Goal: Task Accomplishment & Management: Manage account settings

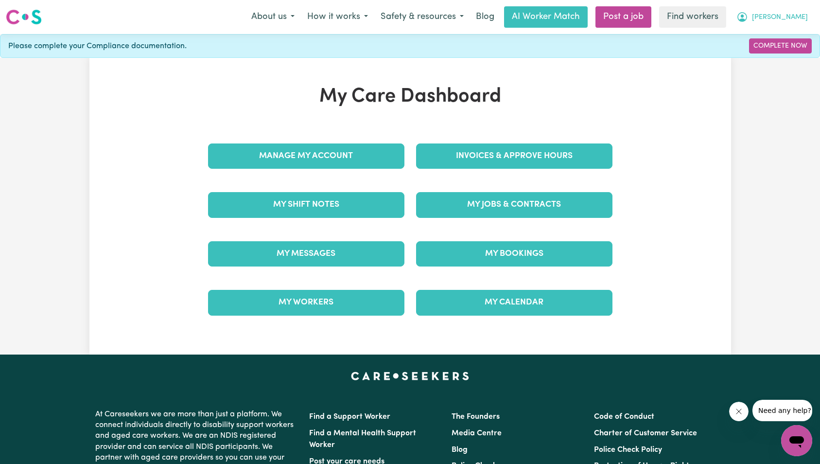
click at [804, 15] on button "[PERSON_NAME]" at bounding box center [772, 17] width 84 height 20
click at [556, 222] on div "My Jobs & Contracts" at bounding box center [514, 204] width 208 height 49
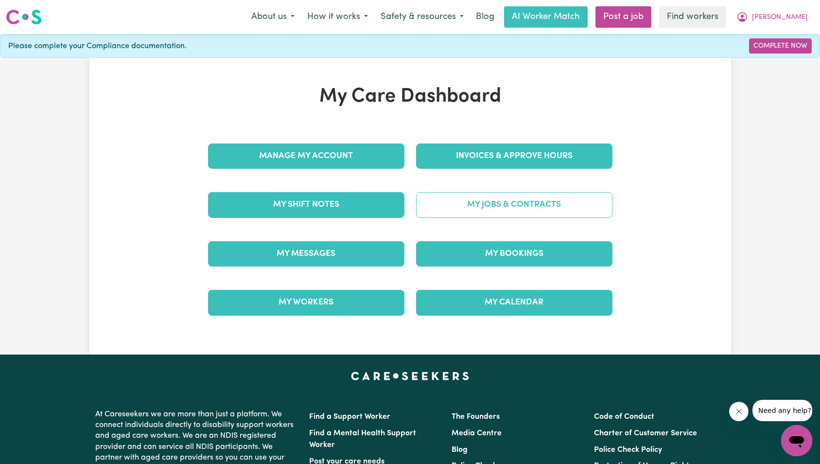
click at [571, 209] on link "My Jobs & Contracts" at bounding box center [514, 204] width 196 height 25
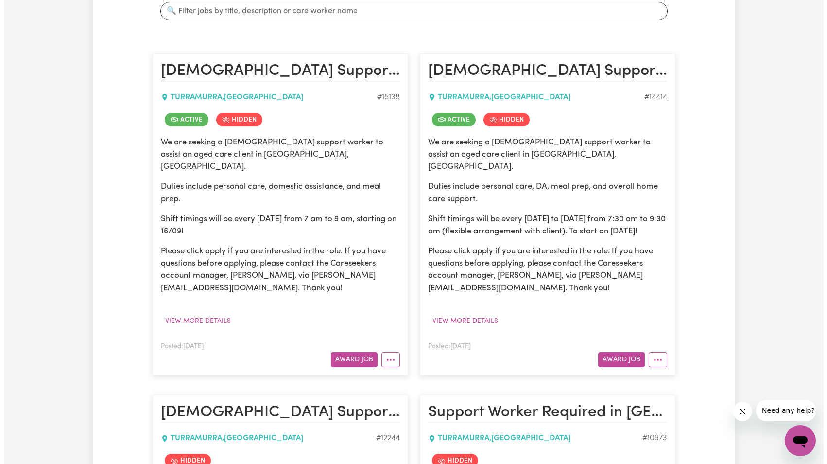
scroll to position [277, 0]
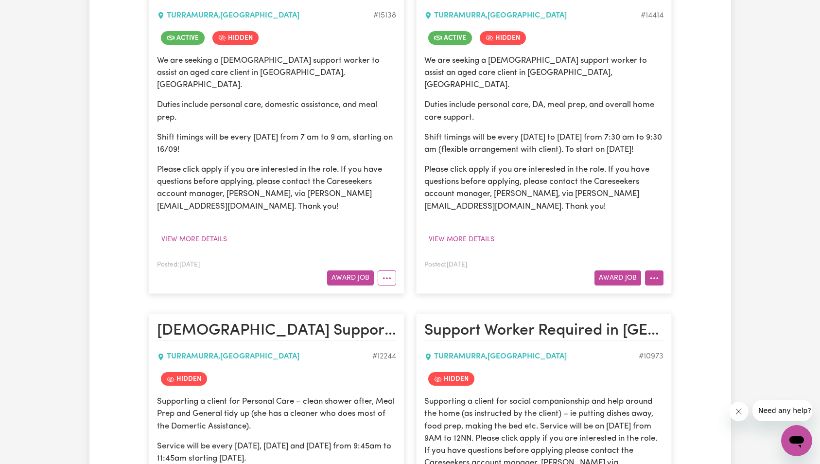
click at [657, 273] on button "More options" at bounding box center [654, 277] width 18 height 15
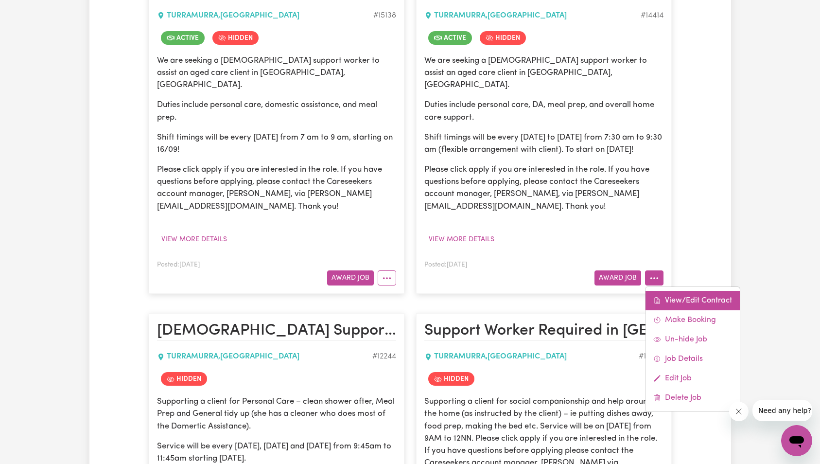
click at [671, 292] on link "View/Edit Contract" at bounding box center [692, 300] width 94 height 19
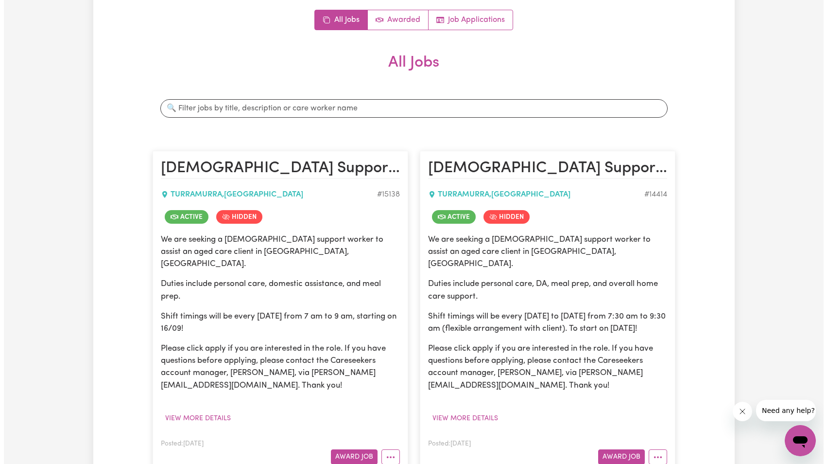
scroll to position [129, 0]
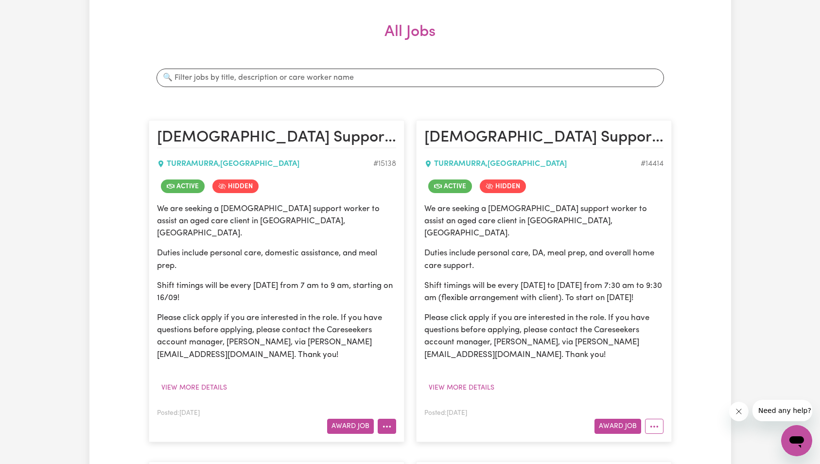
click at [382, 425] on circle "More options" at bounding box center [383, 426] width 2 height 2
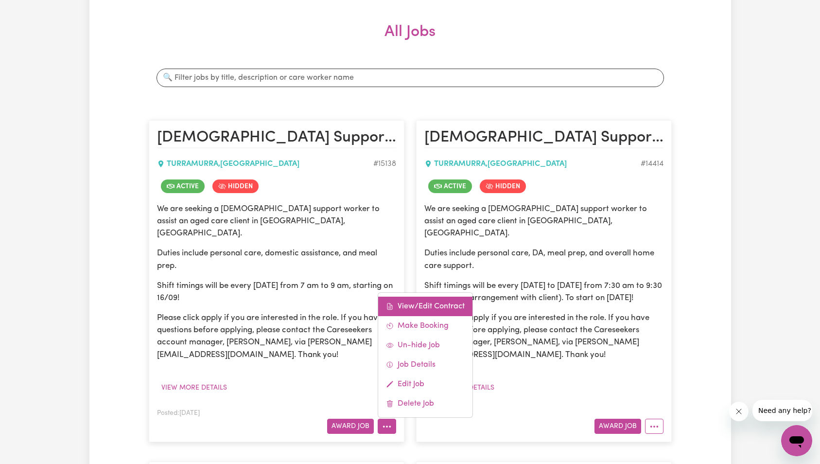
click at [430, 296] on link "View/Edit Contract" at bounding box center [425, 305] width 94 height 19
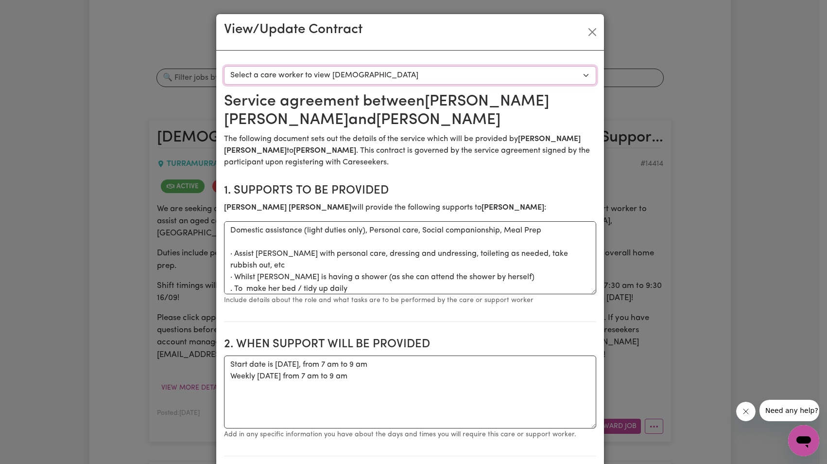
click at [474, 81] on select "Select a care worker to view [DEMOGRAPHIC_DATA] #10639 - [PERSON_NAME] (contrac…" at bounding box center [410, 75] width 372 height 18
select select "10251"
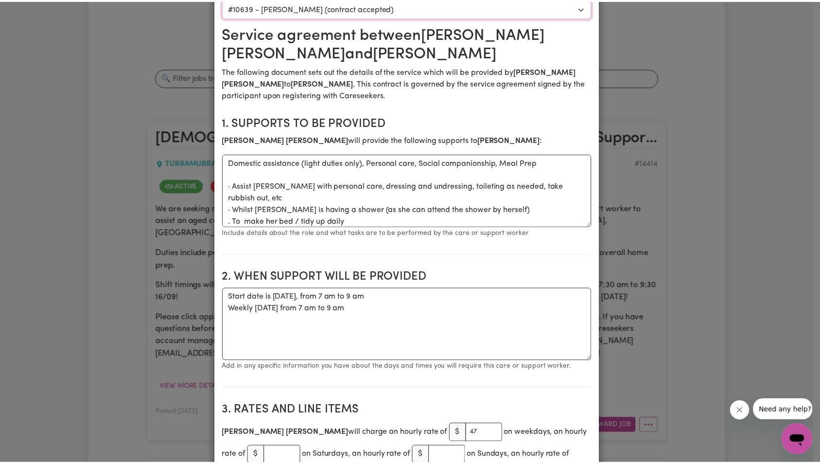
scroll to position [0, 0]
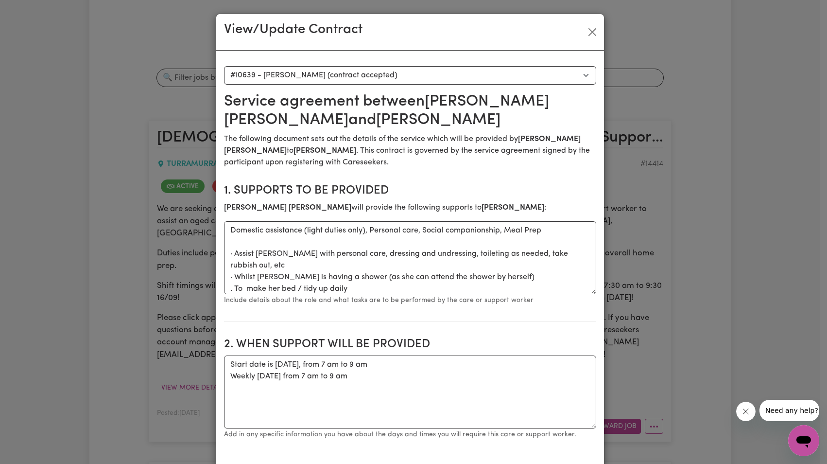
click at [596, 32] on div "View/Update Contract" at bounding box center [410, 32] width 388 height 36
click at [589, 32] on button "Close" at bounding box center [593, 32] width 16 height 16
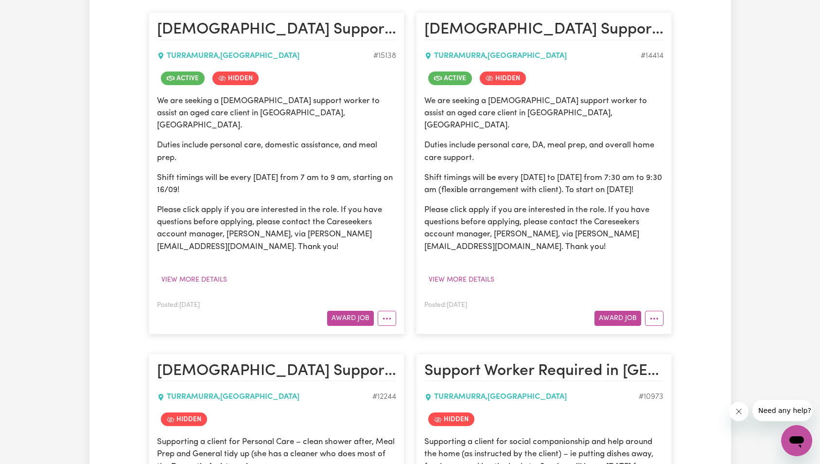
scroll to position [256, 0]
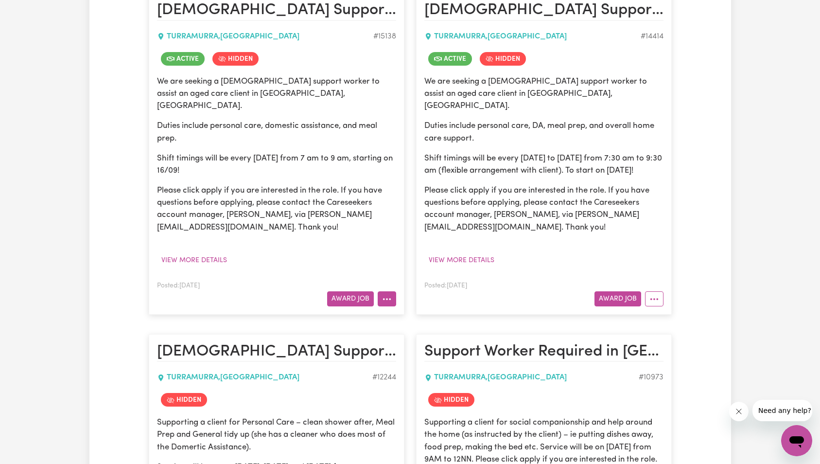
click at [384, 298] on circle "More options" at bounding box center [383, 299] width 2 height 2
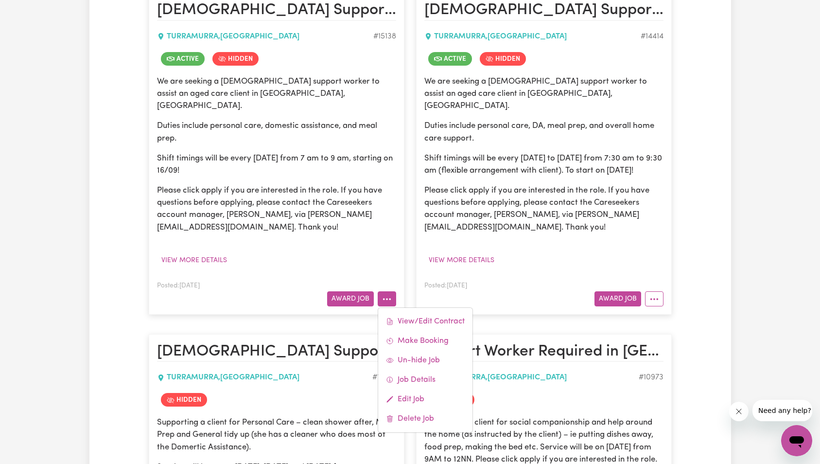
click at [385, 229] on div "We are seeking a [DEMOGRAPHIC_DATA] support worker to assist an aged care clien…" at bounding box center [276, 171] width 239 height 192
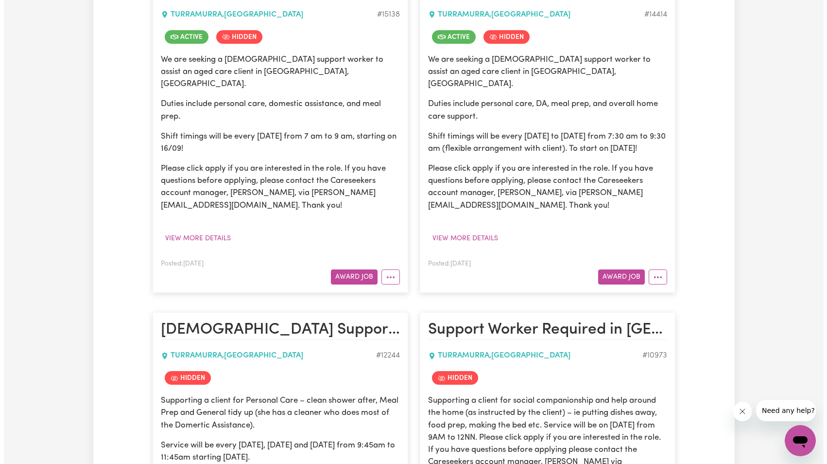
scroll to position [304, 0]
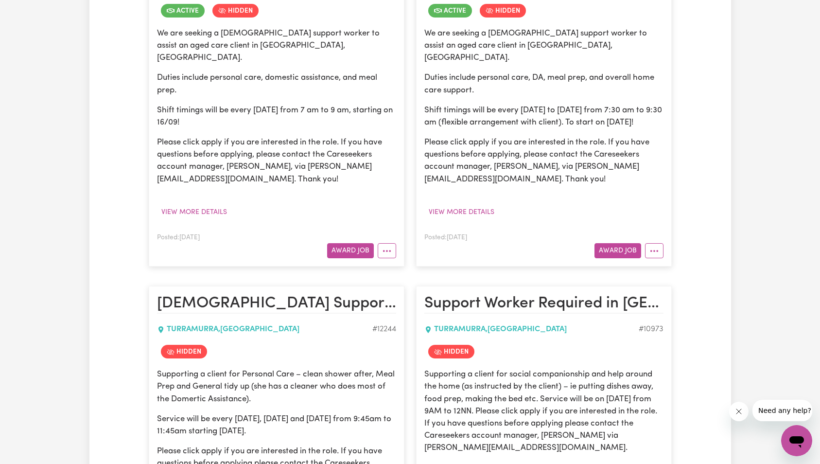
click at [385, 245] on article "[DEMOGRAPHIC_DATA] Support Worker Needed In [GEOGRAPHIC_DATA], [GEOGRAPHIC_DATA…" at bounding box center [277, 105] width 256 height 321
click at [386, 244] on button "More options" at bounding box center [387, 250] width 18 height 15
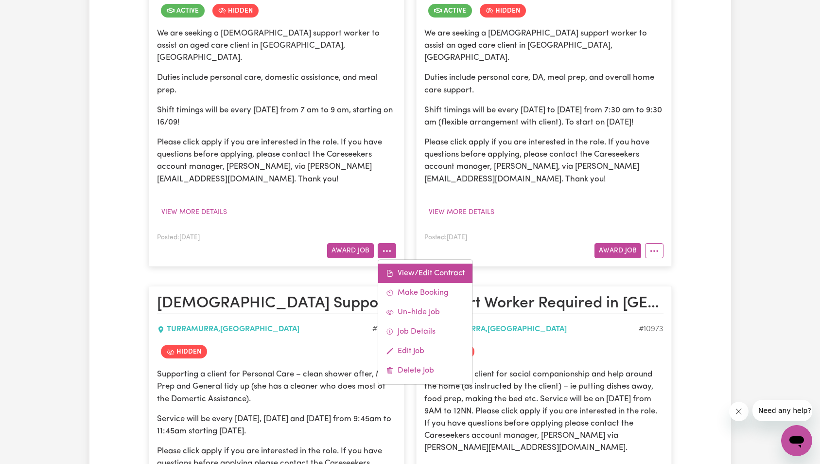
click at [391, 270] on icon at bounding box center [389, 273] width 5 height 6
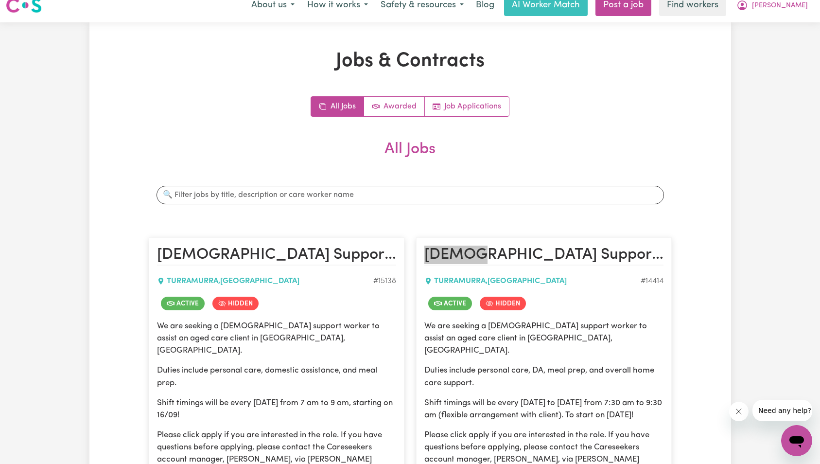
scroll to position [0, 0]
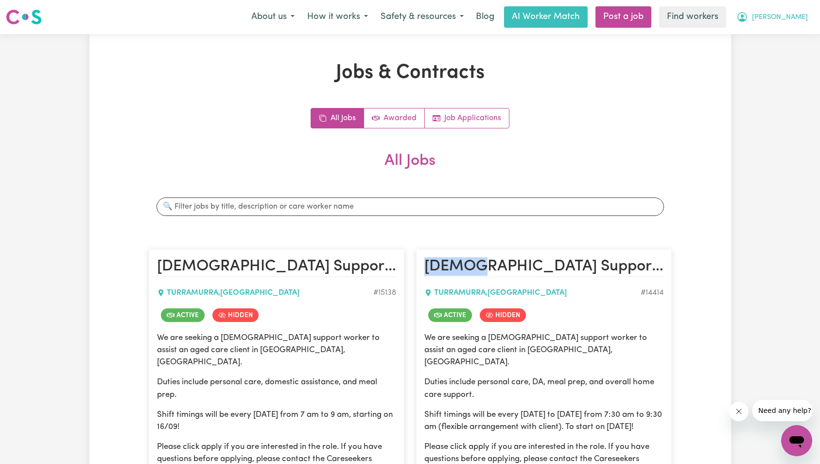
click at [786, 23] on button "[PERSON_NAME]" at bounding box center [772, 17] width 84 height 20
click at [775, 38] on link "My Dashboard" at bounding box center [775, 38] width 77 height 18
click at [764, 54] on link "Logout" at bounding box center [775, 56] width 77 height 18
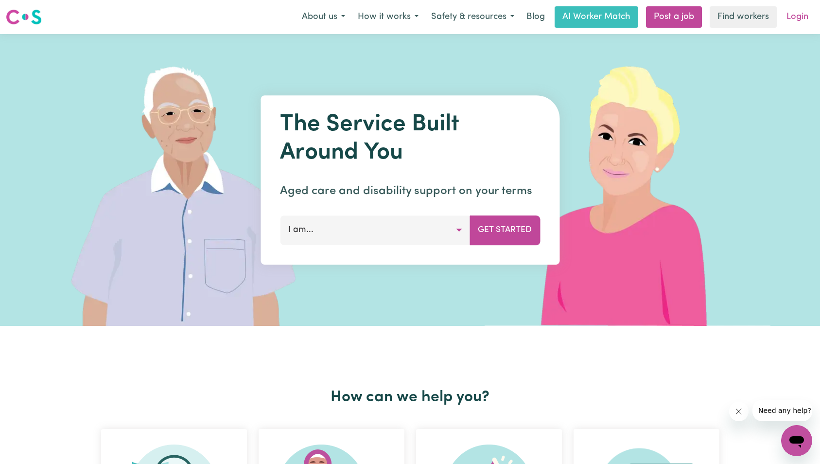
click at [797, 20] on link "Login" at bounding box center [797, 16] width 34 height 21
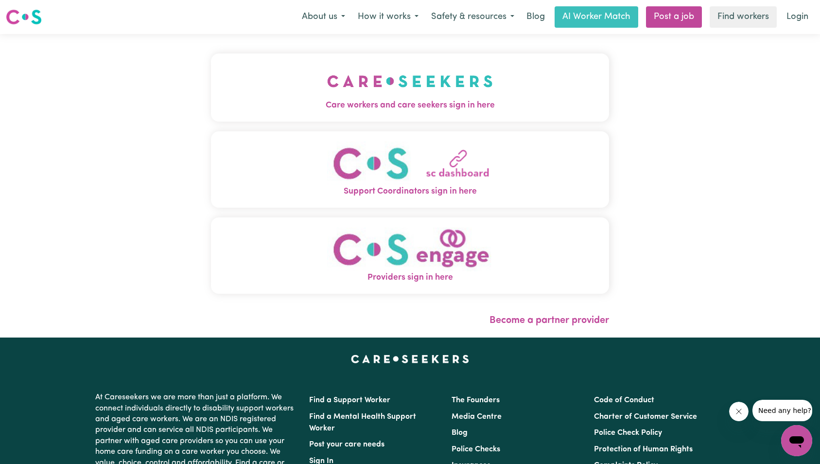
click at [323, 54] on button "Care workers and care seekers sign in here" at bounding box center [410, 87] width 398 height 68
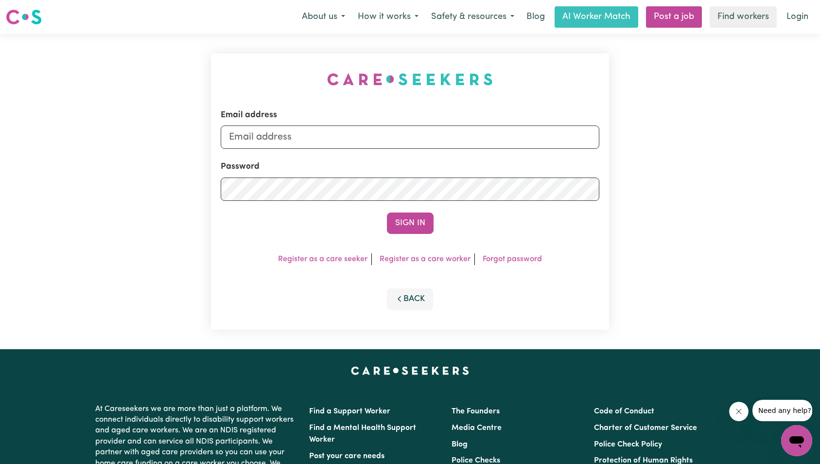
click at [372, 123] on div "Email address" at bounding box center [410, 129] width 379 height 40
click at [354, 139] on input "t" at bounding box center [410, 136] width 379 height 23
type input "[EMAIL_ADDRESS][DOMAIN_NAME]"
click at [403, 224] on button "Sign In" at bounding box center [410, 222] width 47 height 21
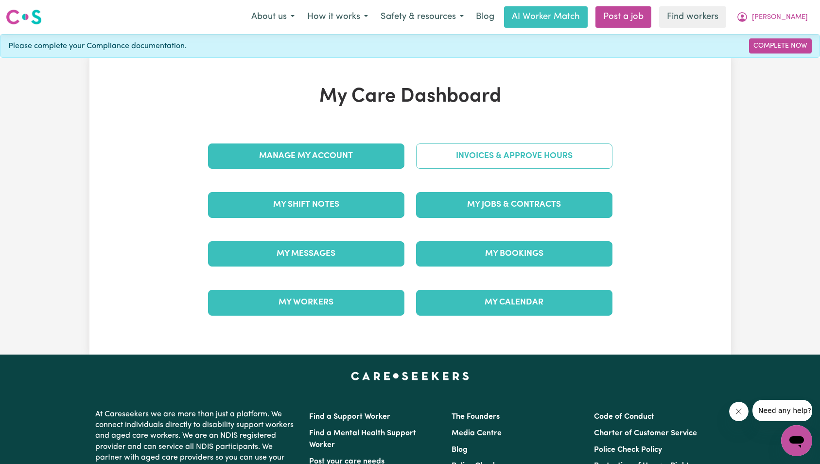
click at [539, 156] on link "Invoices & Approve Hours" at bounding box center [514, 155] width 196 height 25
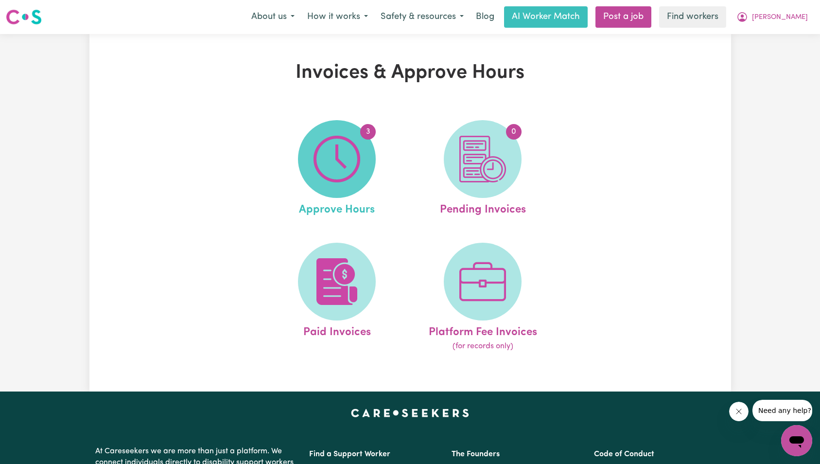
click at [356, 173] on img at bounding box center [336, 159] width 47 height 47
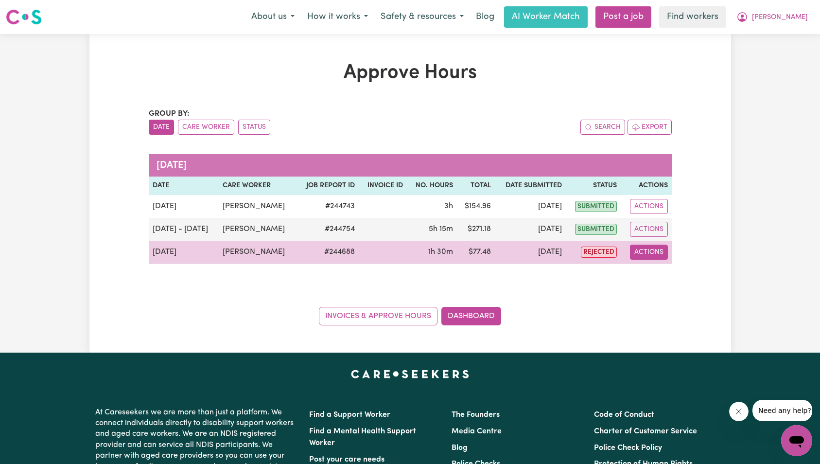
click at [648, 253] on button "Actions" at bounding box center [649, 251] width 38 height 15
click at [648, 265] on link "View Job Report" at bounding box center [673, 274] width 83 height 19
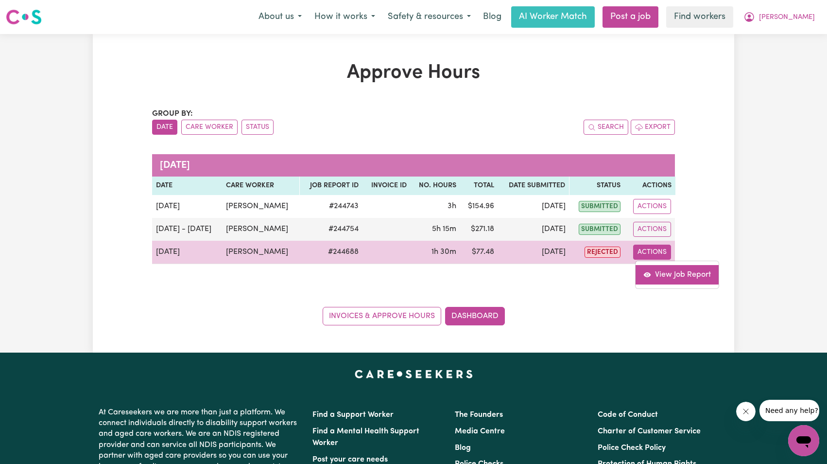
select select "pm"
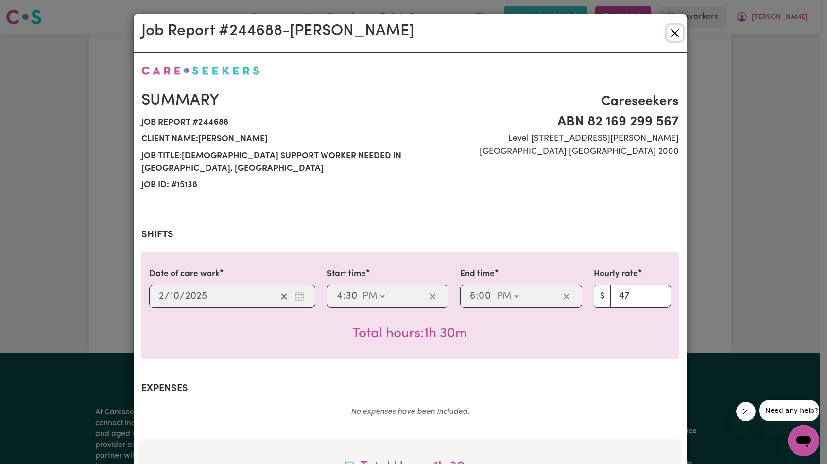
click at [670, 34] on button "Close" at bounding box center [675, 33] width 16 height 16
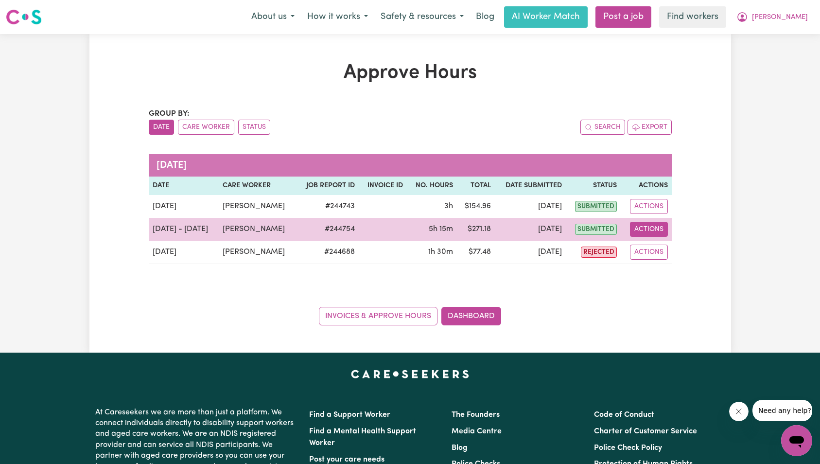
click at [655, 231] on button "Actions" at bounding box center [649, 229] width 38 height 15
click at [655, 245] on link "View Job Report" at bounding box center [673, 251] width 83 height 19
select select "pm"
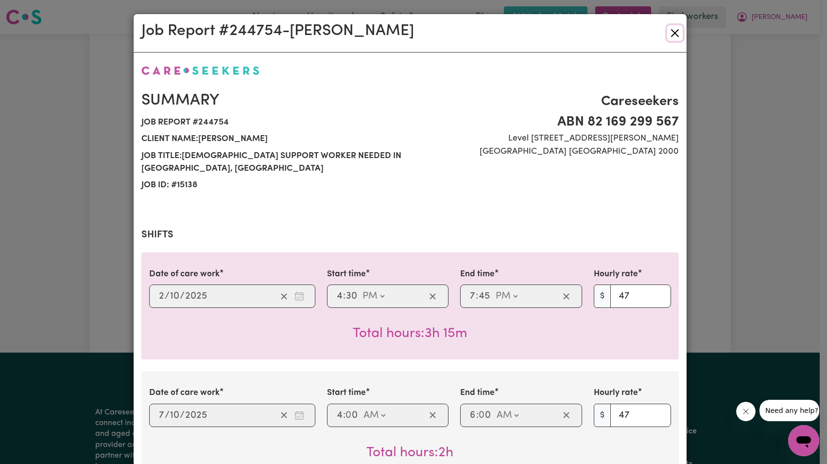
click at [672, 27] on button "Close" at bounding box center [675, 33] width 16 height 16
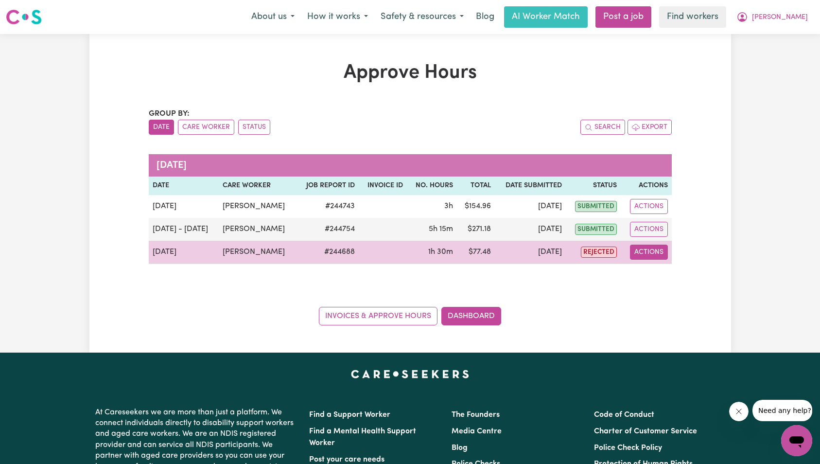
click at [654, 256] on button "Actions" at bounding box center [649, 251] width 38 height 15
click at [654, 273] on link "View Job Report" at bounding box center [673, 274] width 83 height 19
select select "pm"
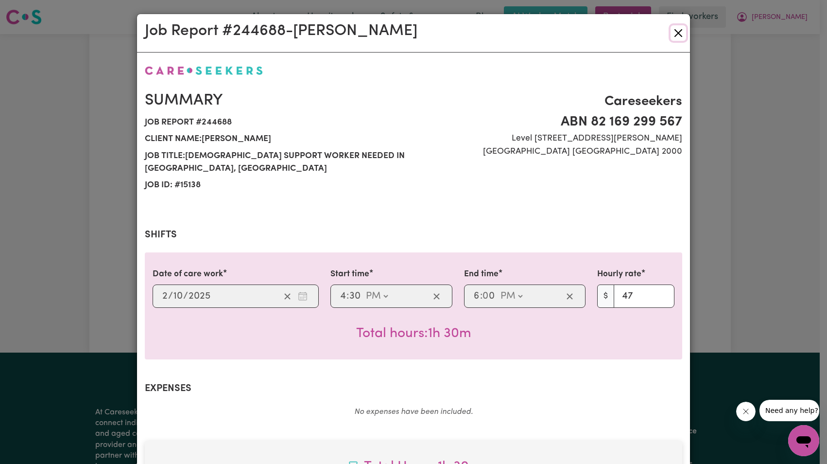
click at [671, 31] on button "Close" at bounding box center [679, 33] width 16 height 16
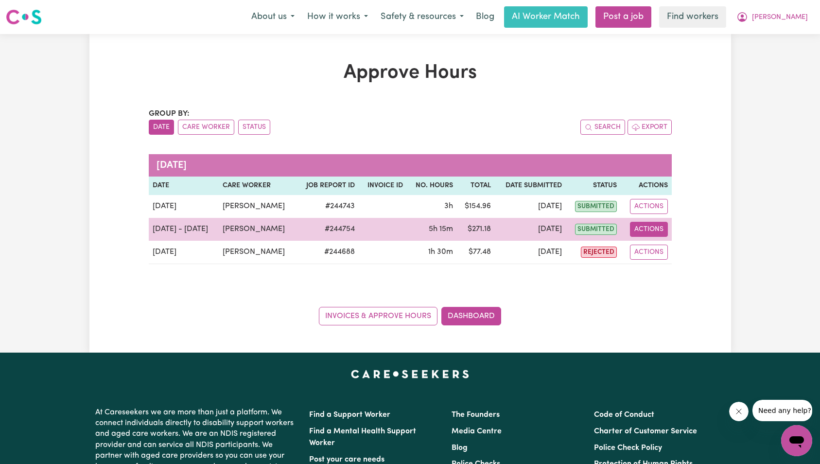
click at [635, 225] on button "Actions" at bounding box center [649, 229] width 38 height 15
click at [641, 244] on link "View Job Report" at bounding box center [673, 251] width 83 height 19
select select "pm"
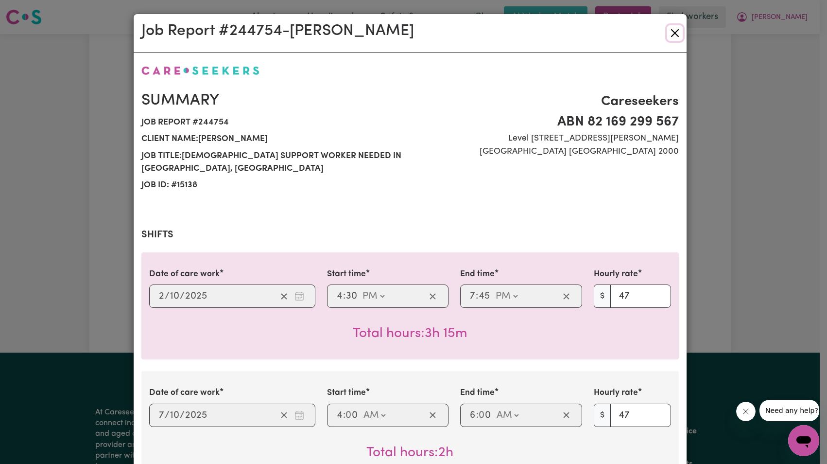
click at [670, 33] on button "Close" at bounding box center [675, 33] width 16 height 16
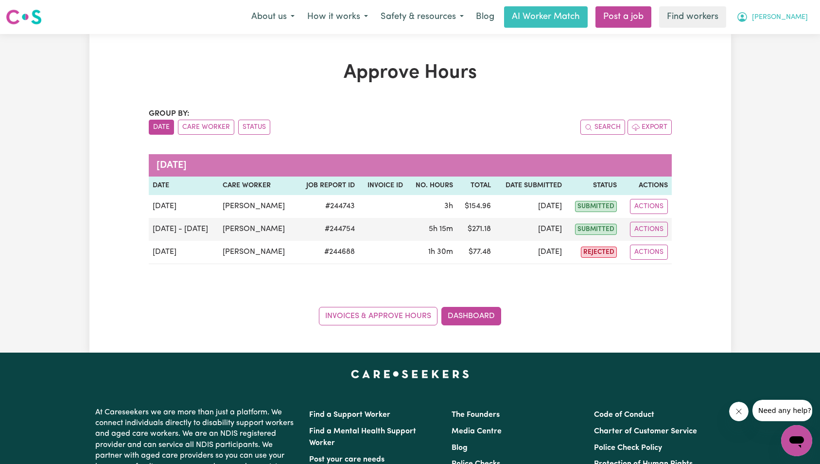
click at [799, 22] on span "[PERSON_NAME]" at bounding box center [780, 17] width 56 height 11
click at [791, 34] on link "My Dashboard" at bounding box center [775, 38] width 77 height 18
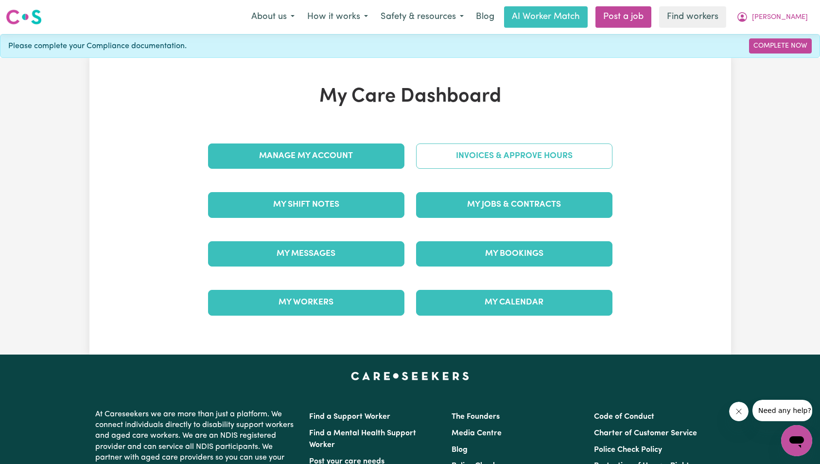
click at [528, 153] on link "Invoices & Approve Hours" at bounding box center [514, 155] width 196 height 25
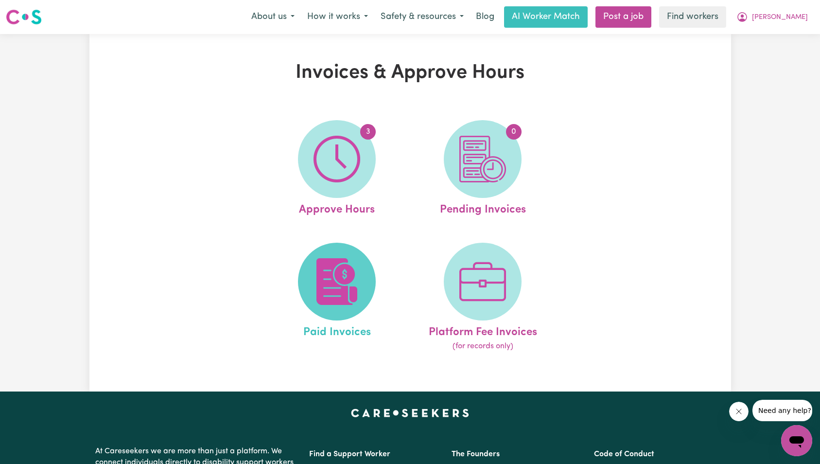
click at [344, 290] on img at bounding box center [336, 281] width 47 height 47
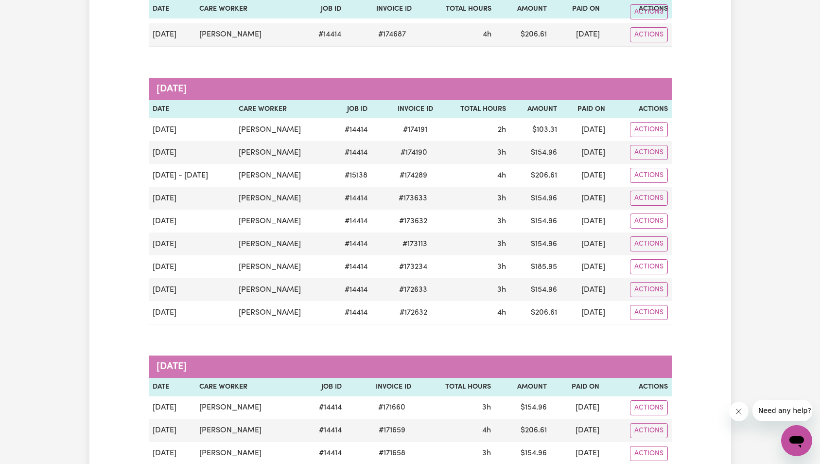
scroll to position [226, 0]
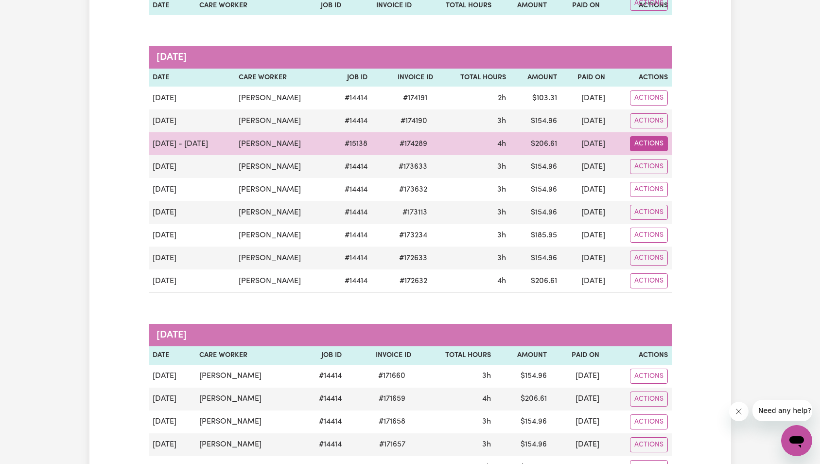
click at [662, 149] on button "Actions" at bounding box center [649, 143] width 38 height 15
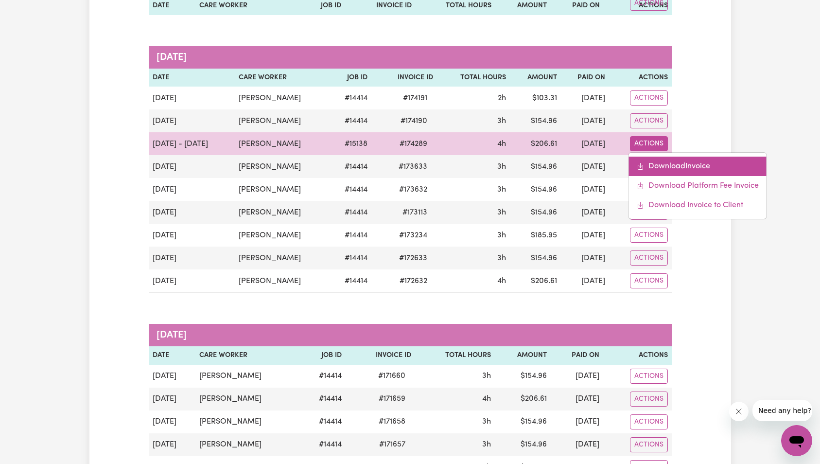
click at [662, 163] on link "Download Invoice" at bounding box center [698, 165] width 138 height 19
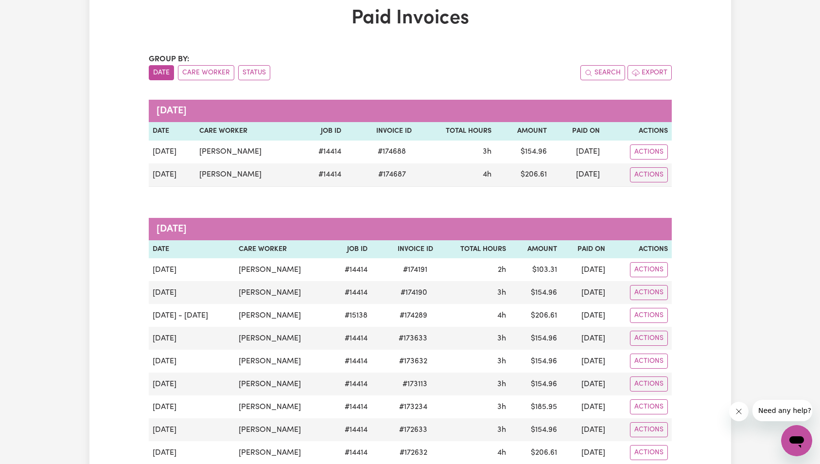
scroll to position [0, 0]
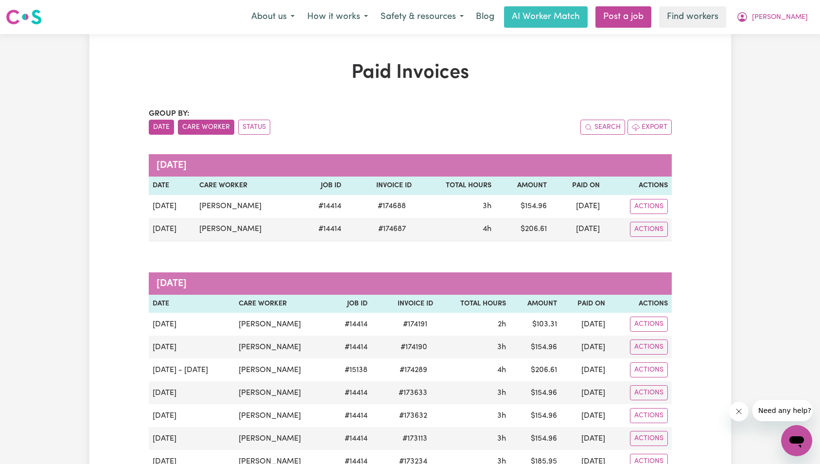
click at [213, 129] on button "Care Worker" at bounding box center [206, 127] width 56 height 15
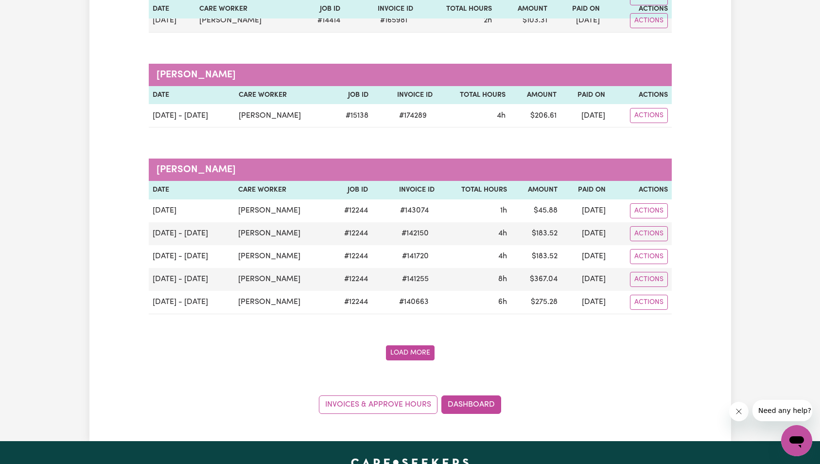
scroll to position [1216, 0]
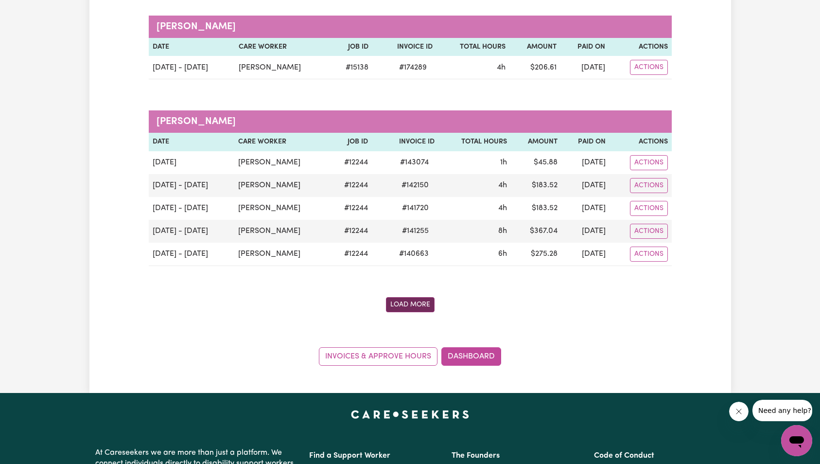
click at [412, 310] on button "Load More" at bounding box center [410, 304] width 49 height 15
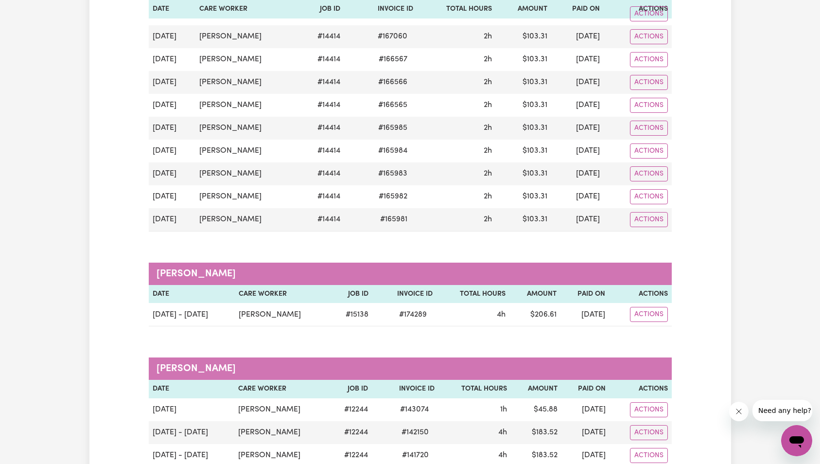
scroll to position [966, 0]
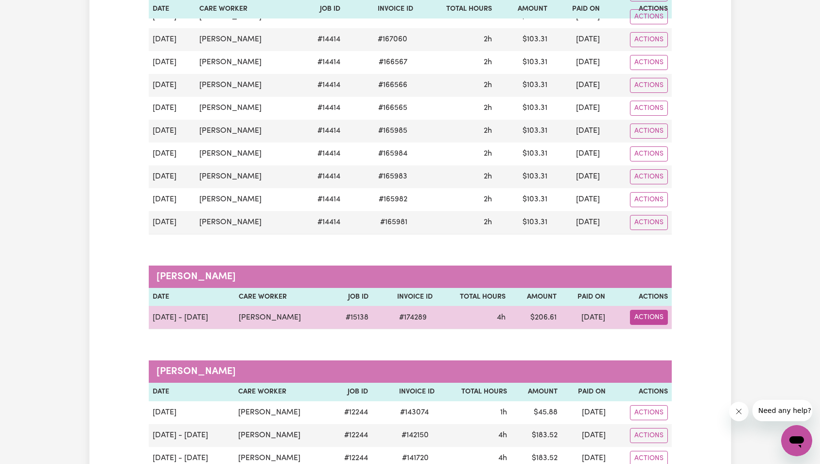
click at [650, 316] on button "Actions" at bounding box center [649, 317] width 38 height 15
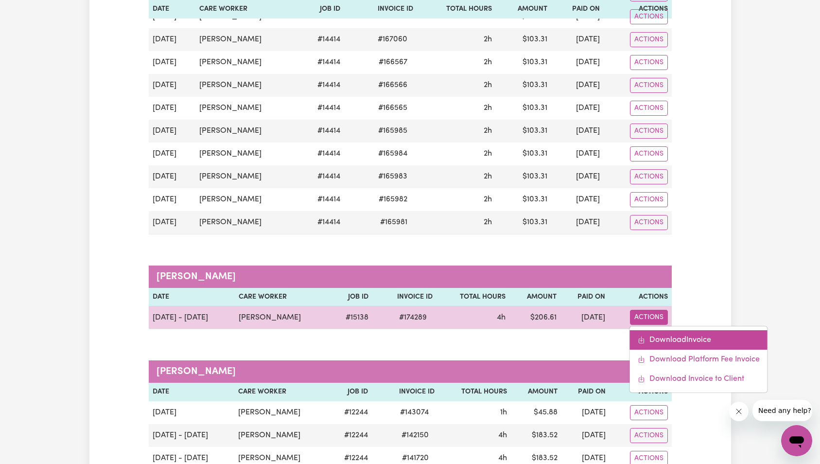
click at [650, 336] on link "Download Invoice" at bounding box center [699, 339] width 138 height 19
